Goal: Task Accomplishment & Management: Use online tool/utility

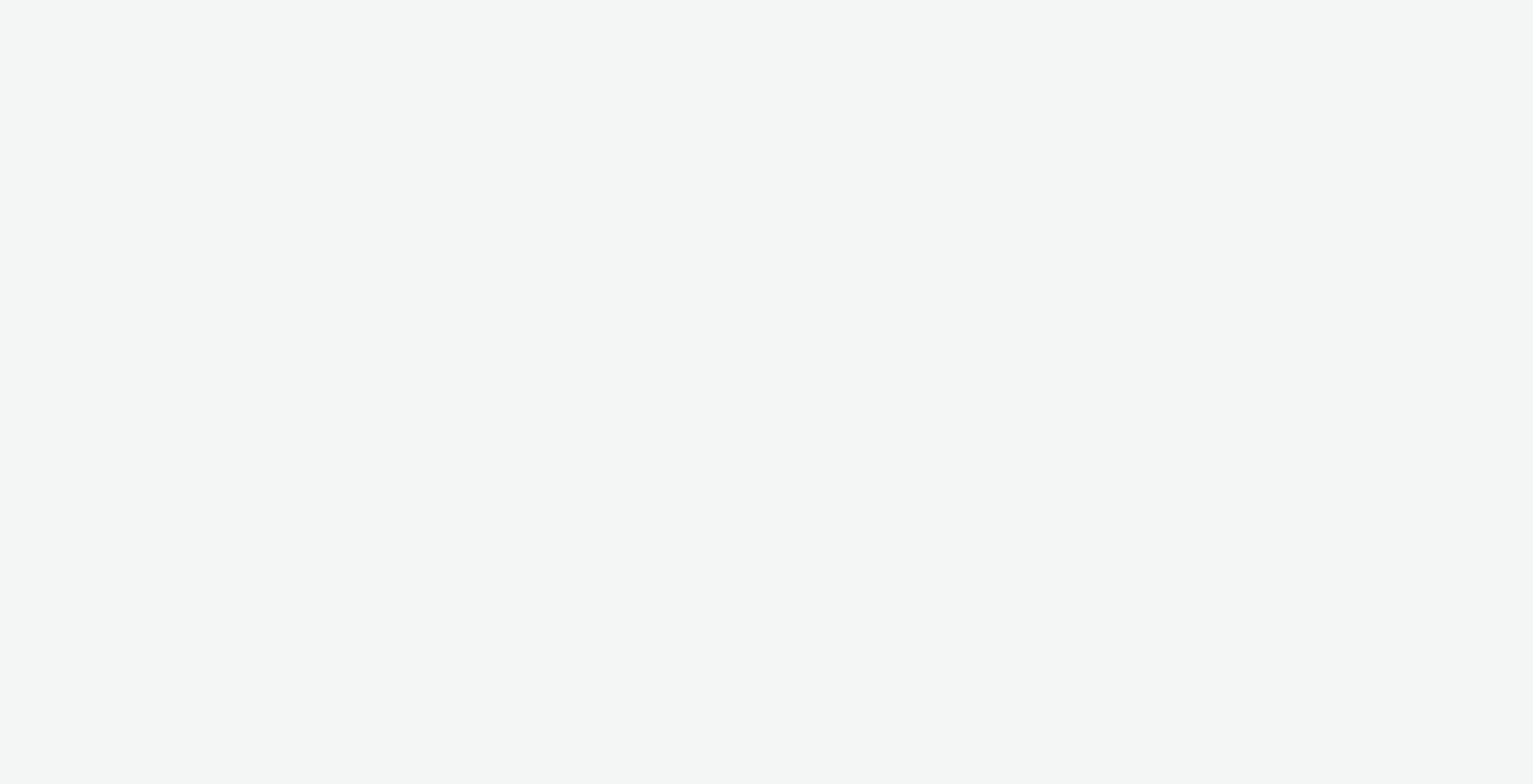
select select "10bae079-8a11-4fca-8b47-9e5fc357b551"
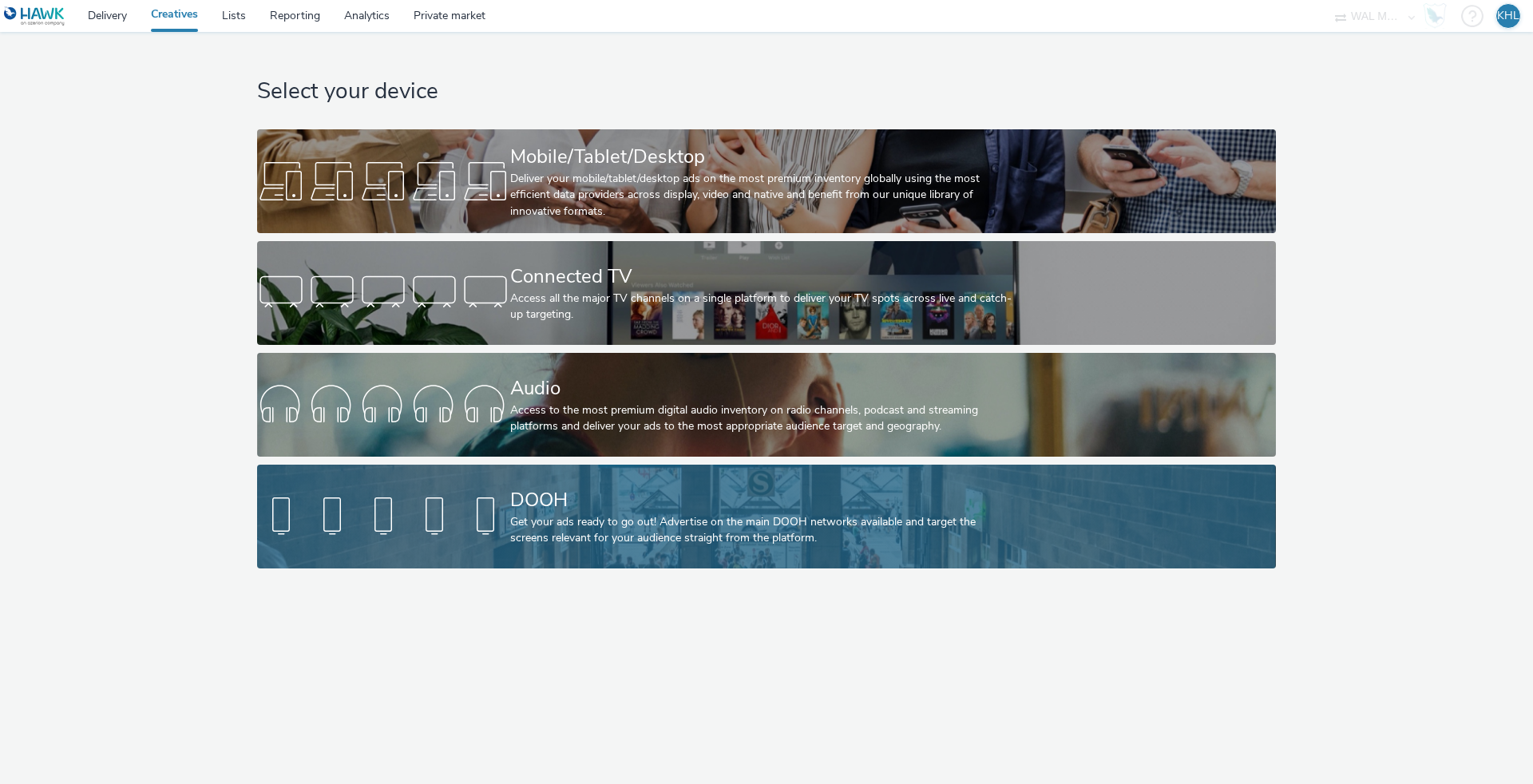
click at [629, 500] on div "DOOH" at bounding box center [763, 500] width 506 height 28
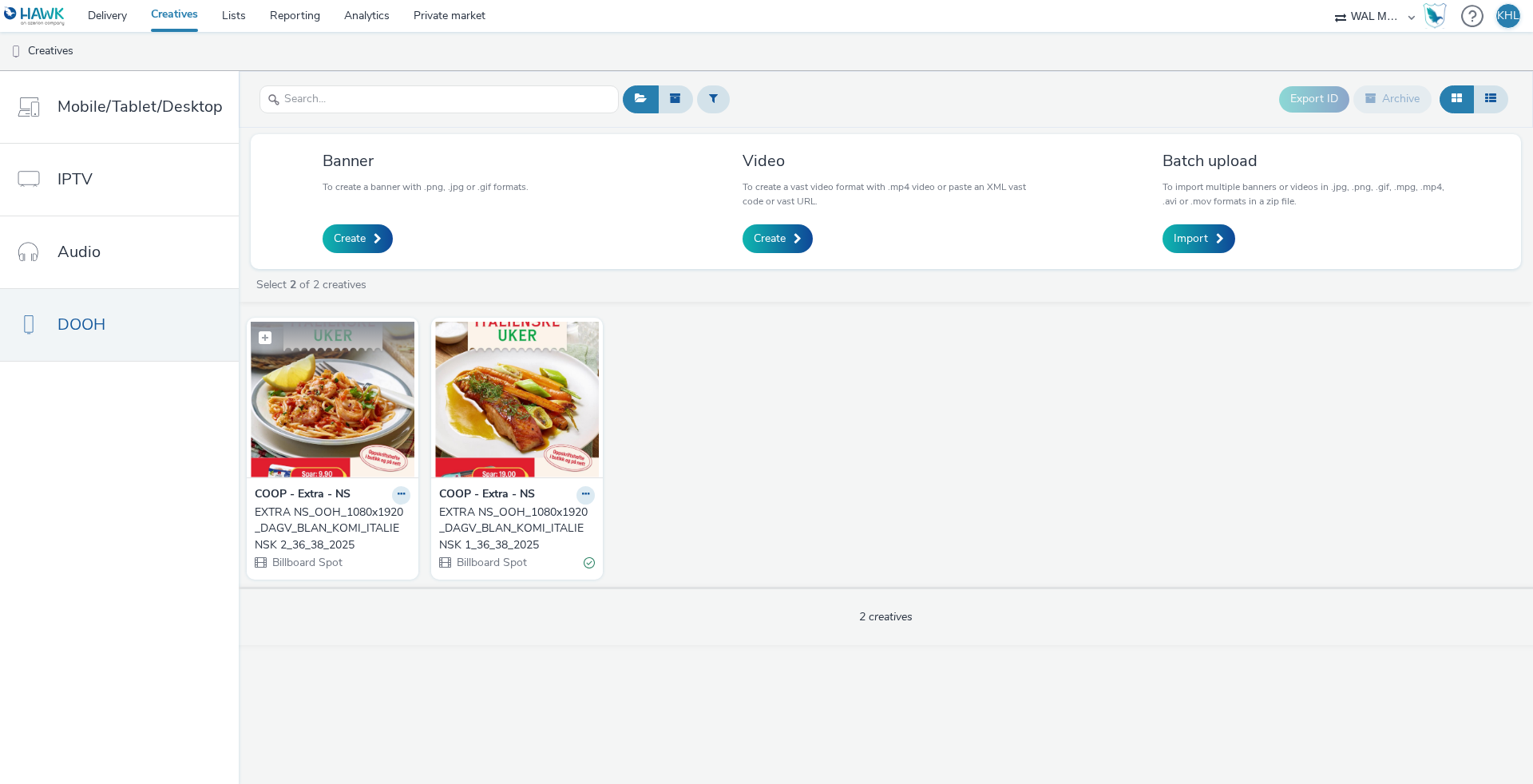
click at [328, 407] on img at bounding box center [332, 400] width 163 height 156
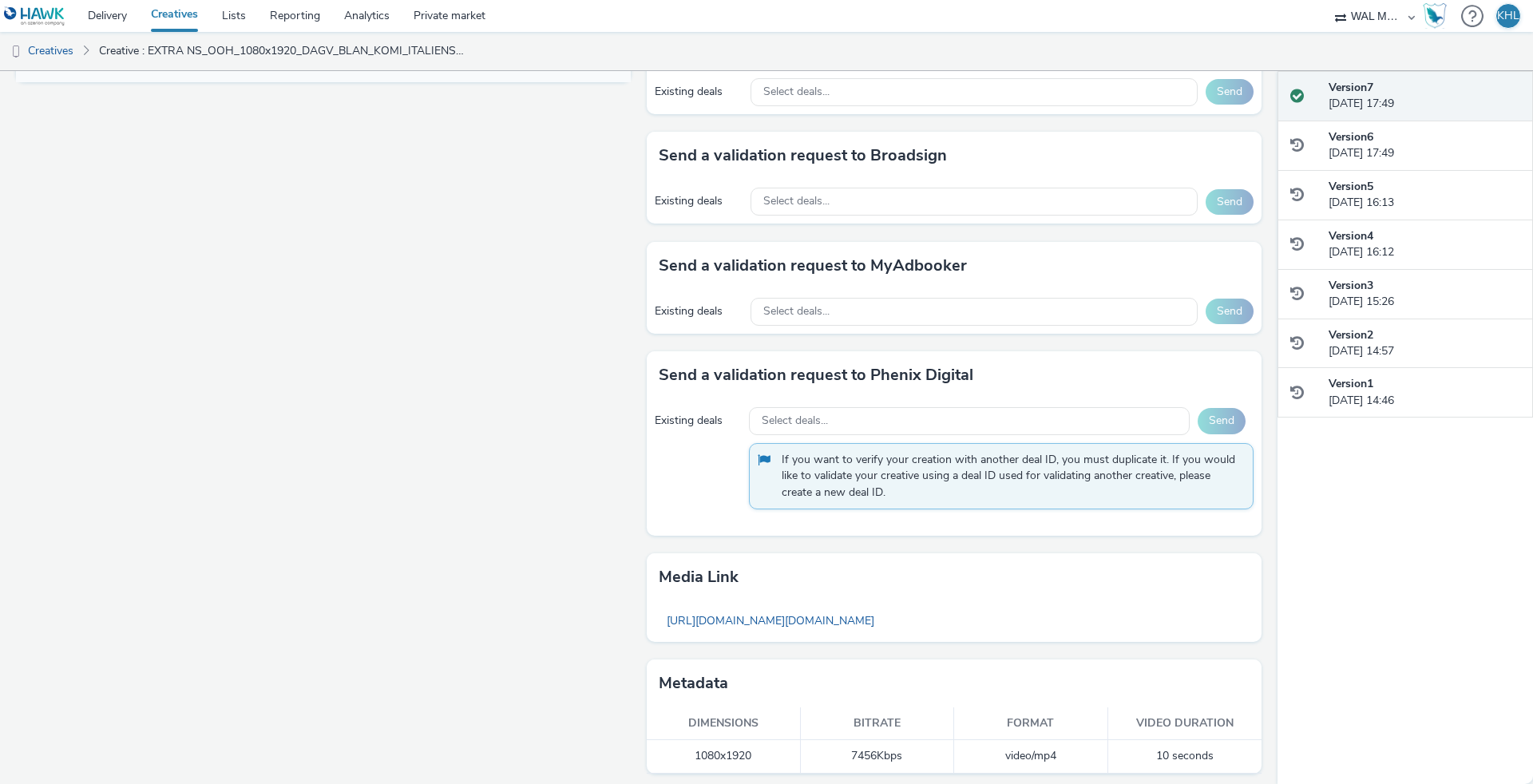
scroll to position [439, 0]
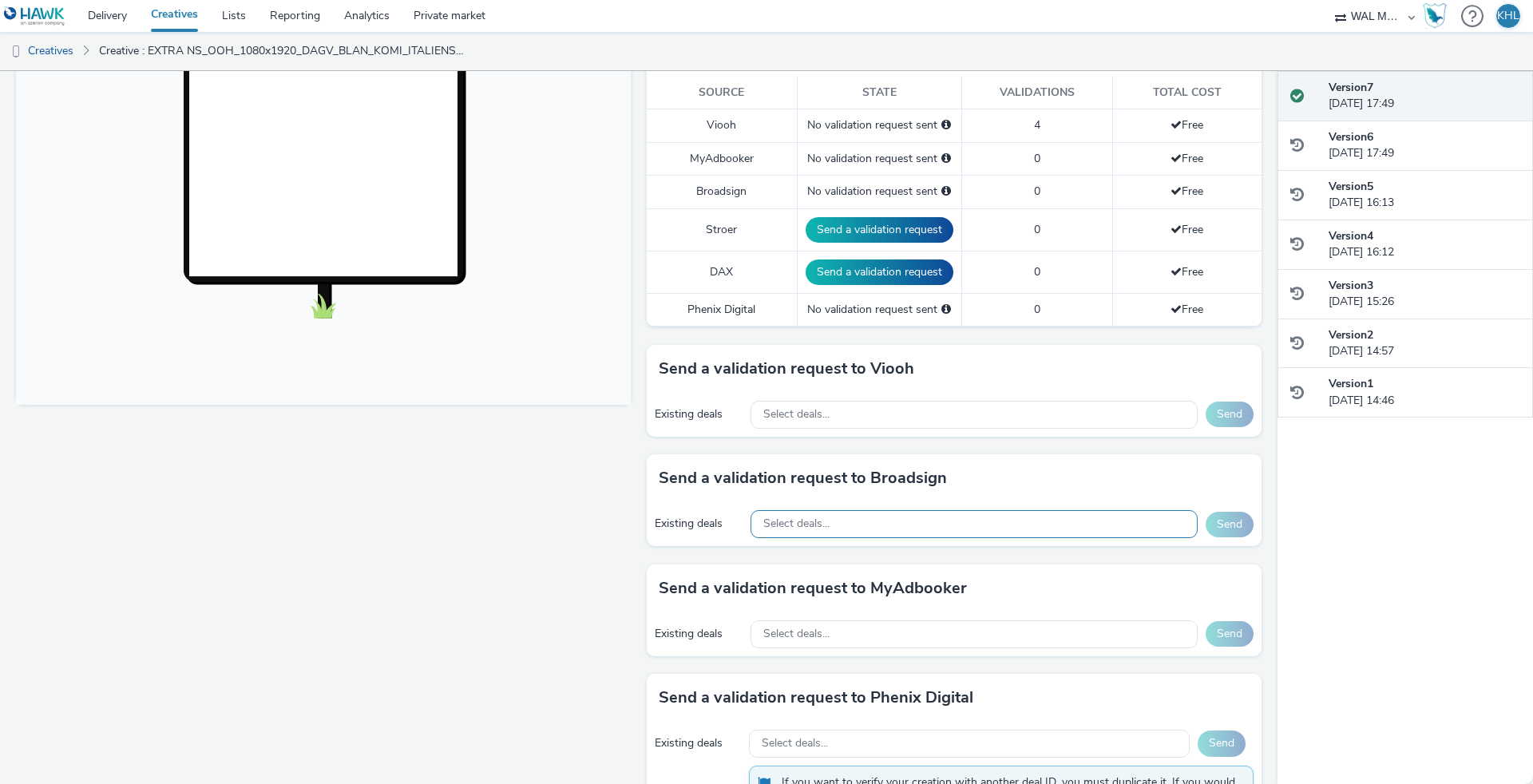
click at [870, 511] on div "Select deals..." at bounding box center [974, 524] width 447 height 28
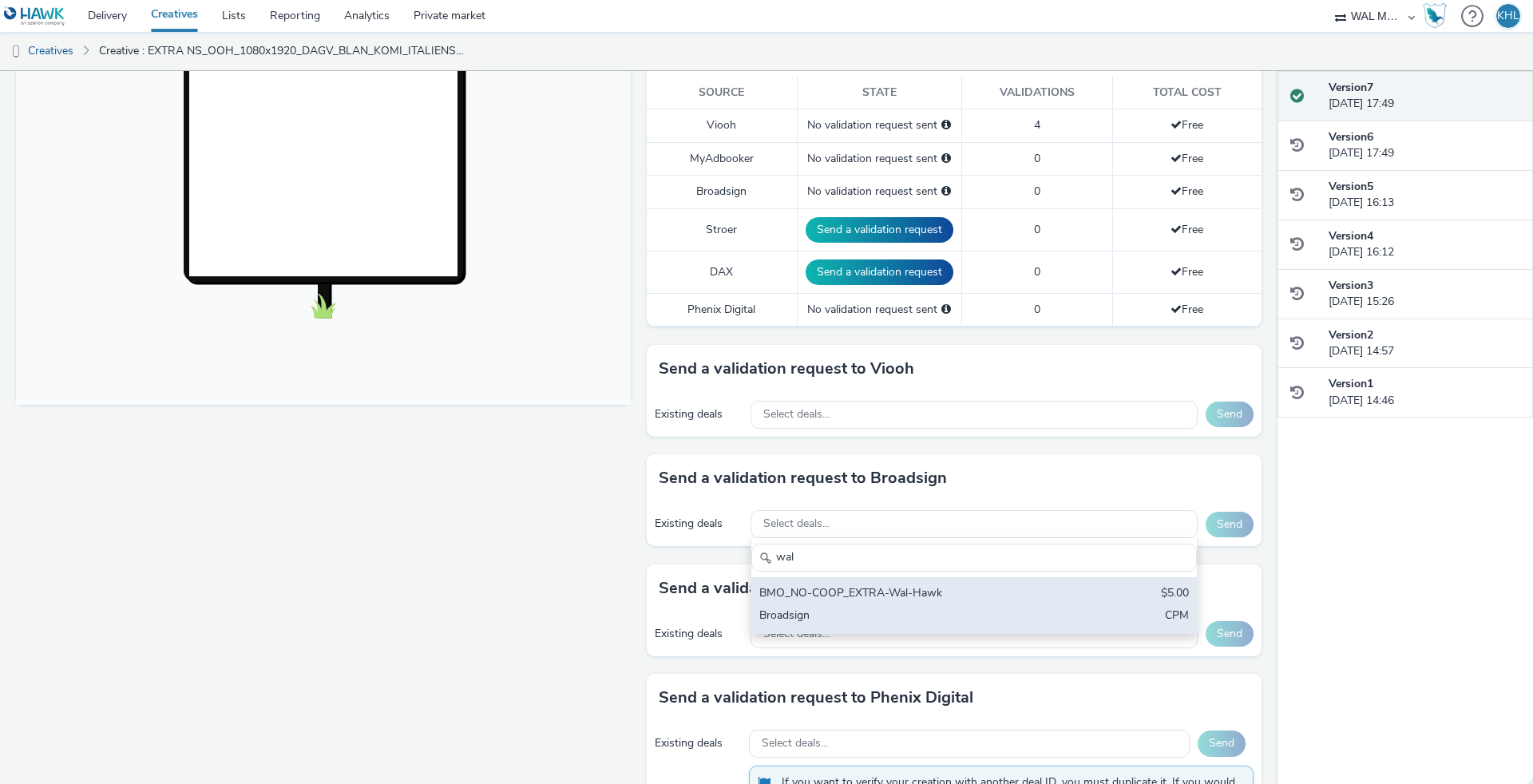
type input "wal"
click at [899, 610] on div "Broadsign" at bounding box center [901, 616] width 283 height 18
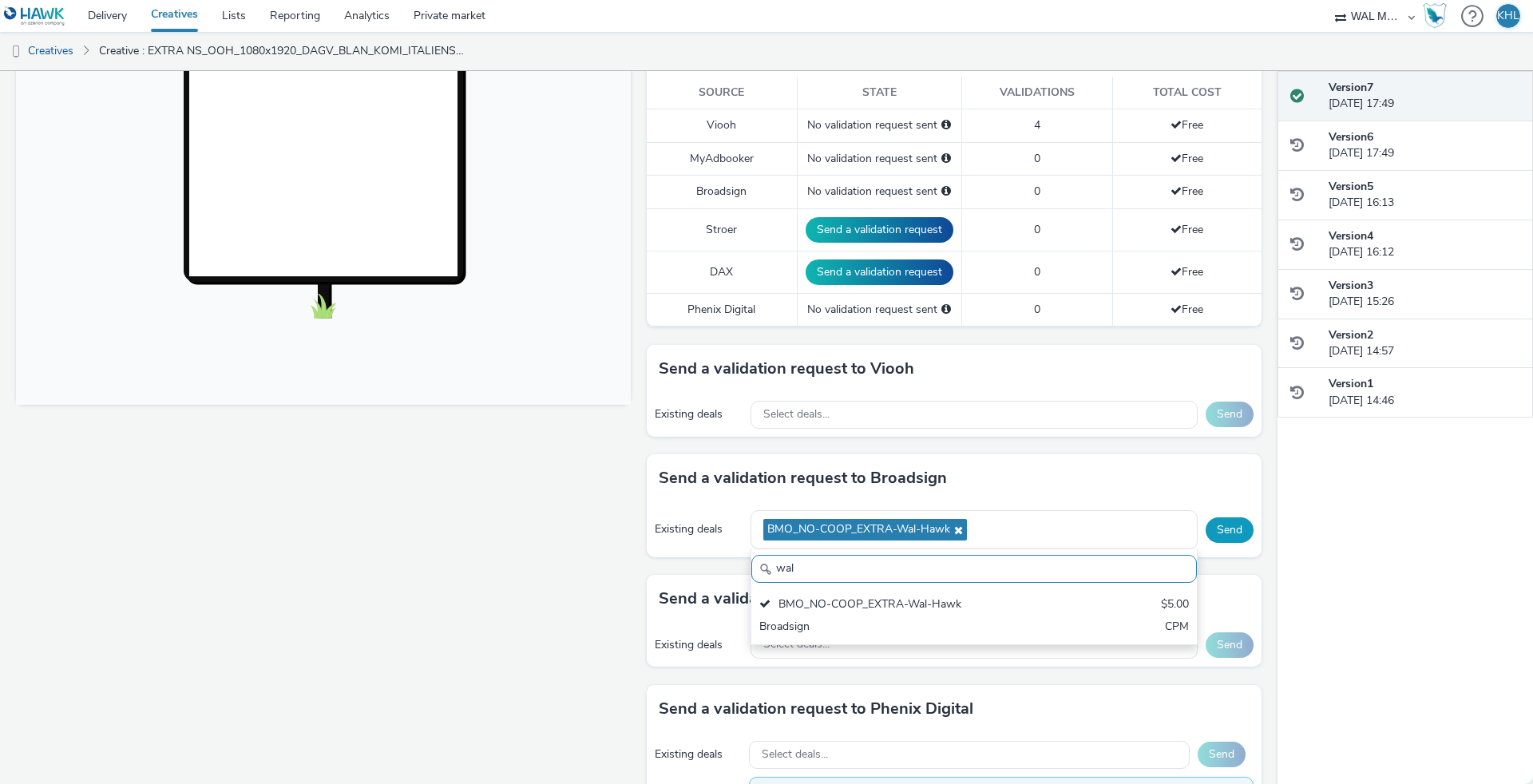
click at [1231, 528] on button "Send" at bounding box center [1229, 530] width 48 height 25
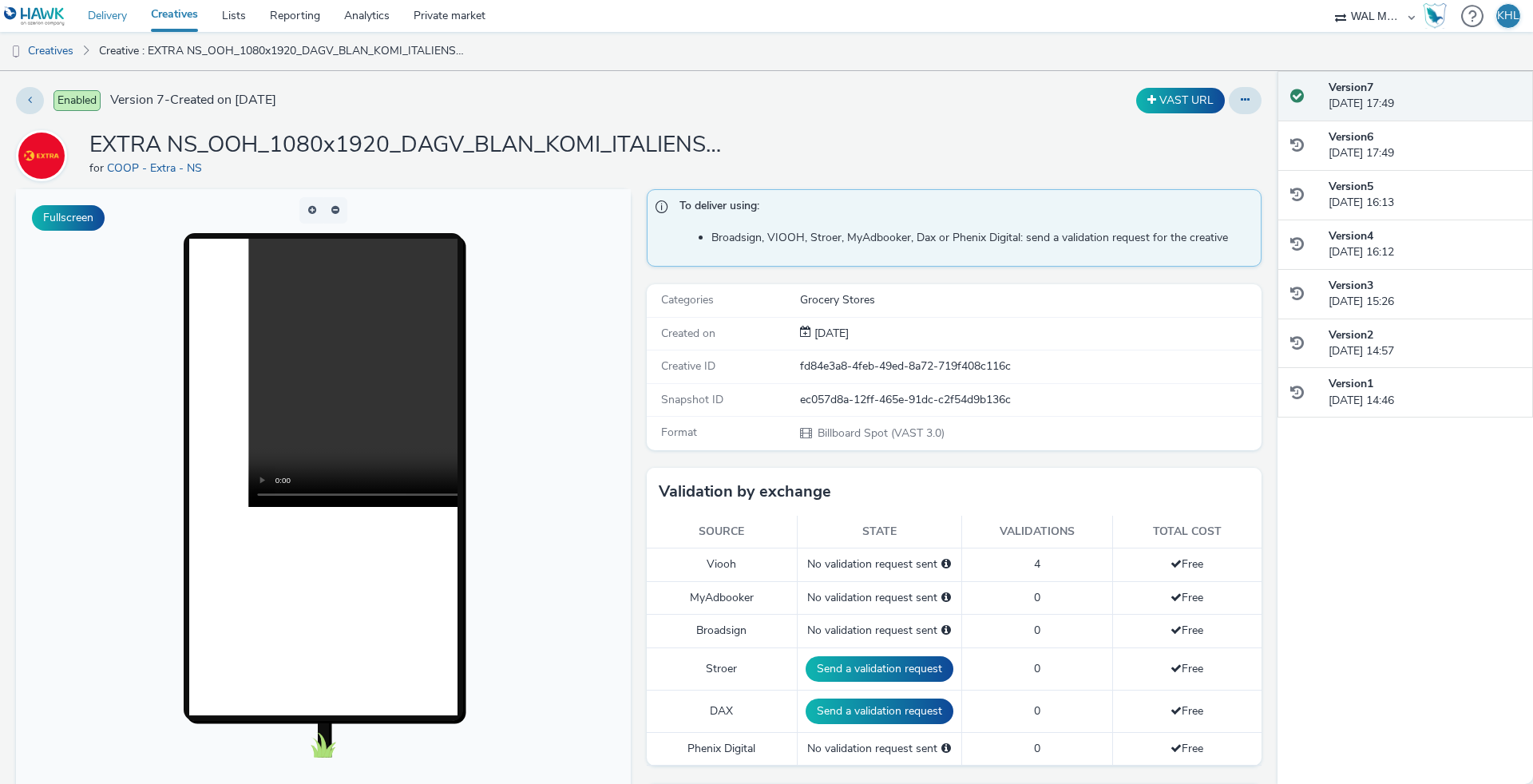
scroll to position [-1, 0]
click at [113, 20] on link "Delivery" at bounding box center [107, 15] width 63 height 32
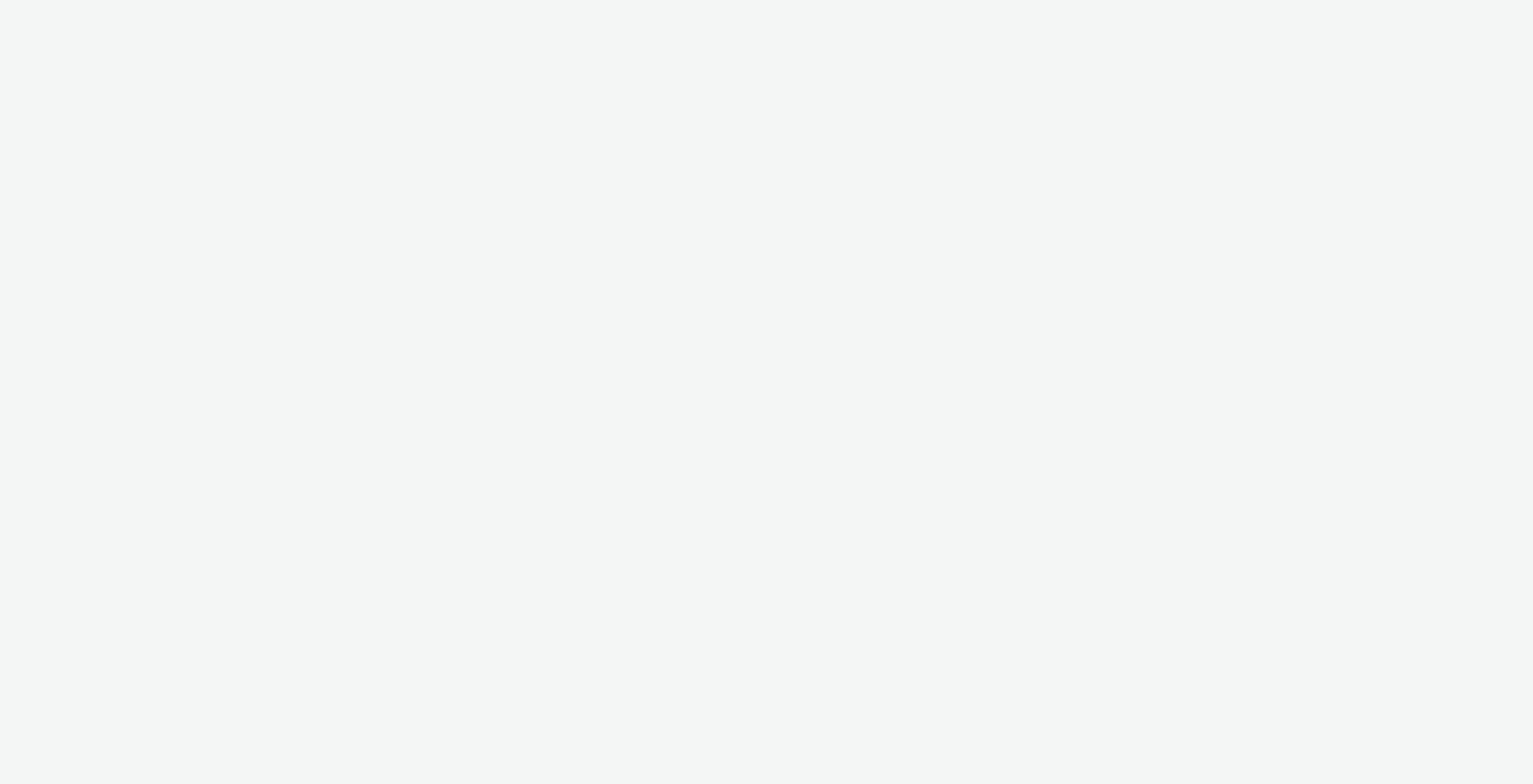
select select "12ae2080-7ca6-4825-bf72-a476c178699d"
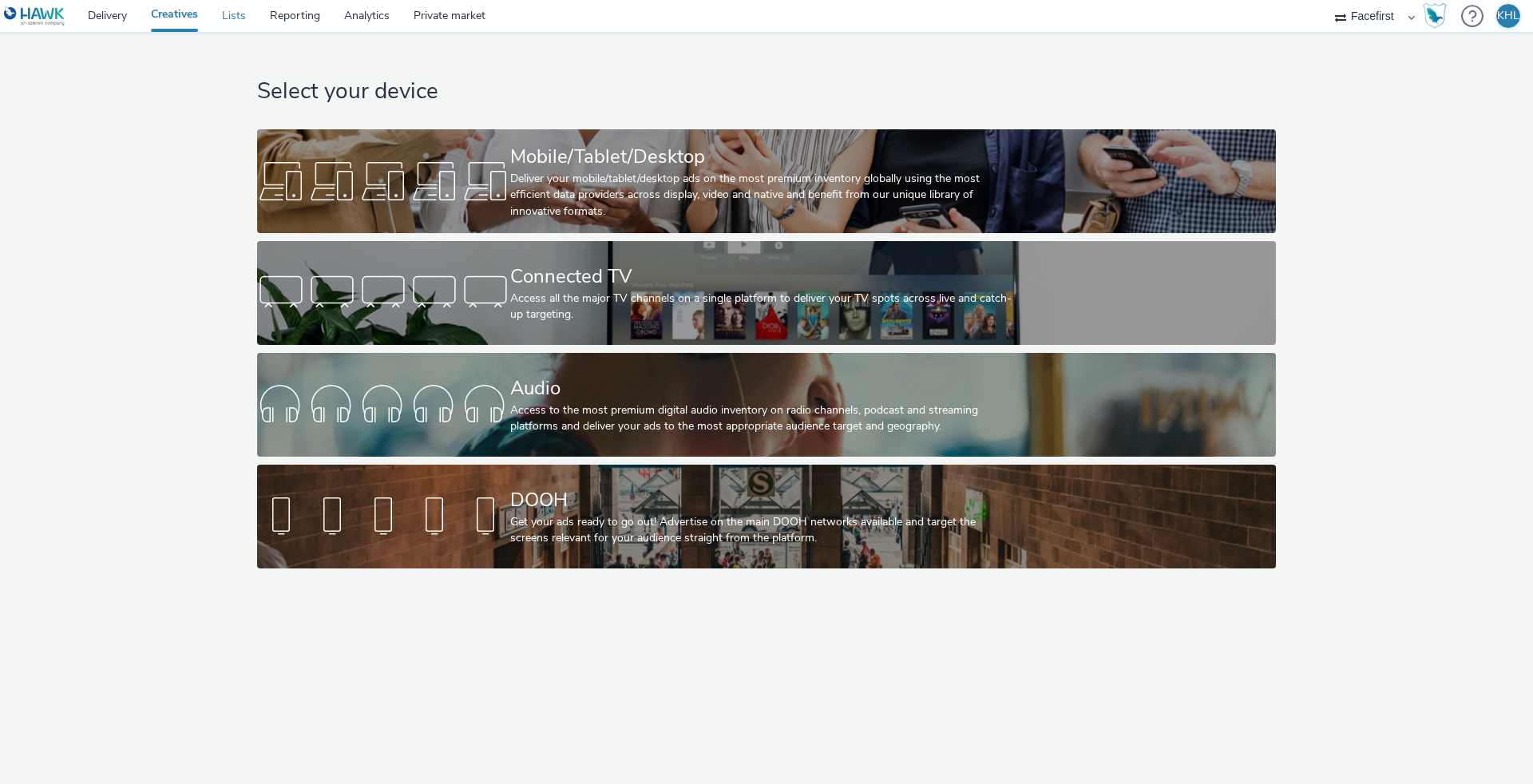
click at [241, 21] on link "Lists" at bounding box center [233, 15] width 48 height 32
select select "10bae079-8a11-4fca-8b47-9e5fc357b551"
click at [94, 23] on link "Delivery" at bounding box center [107, 15] width 63 height 32
